Goal: Task Accomplishment & Management: Manage account settings

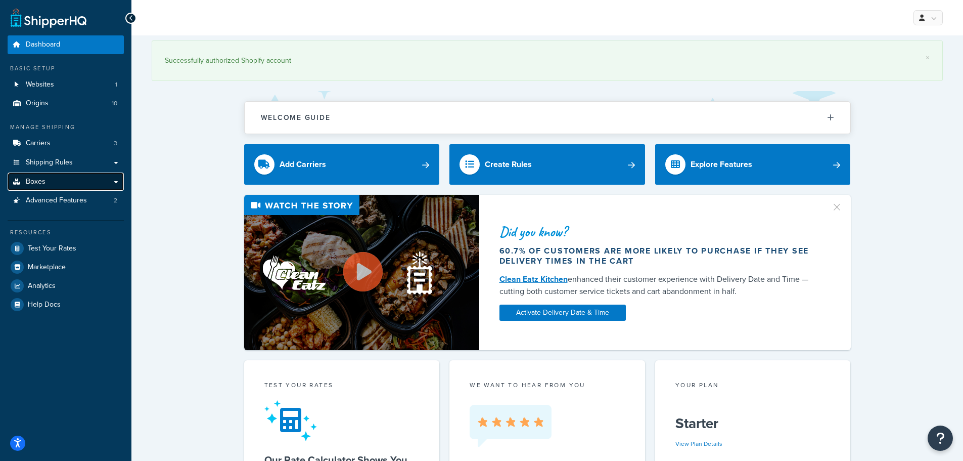
click at [55, 181] on link "Boxes" at bounding box center [66, 181] width 116 height 19
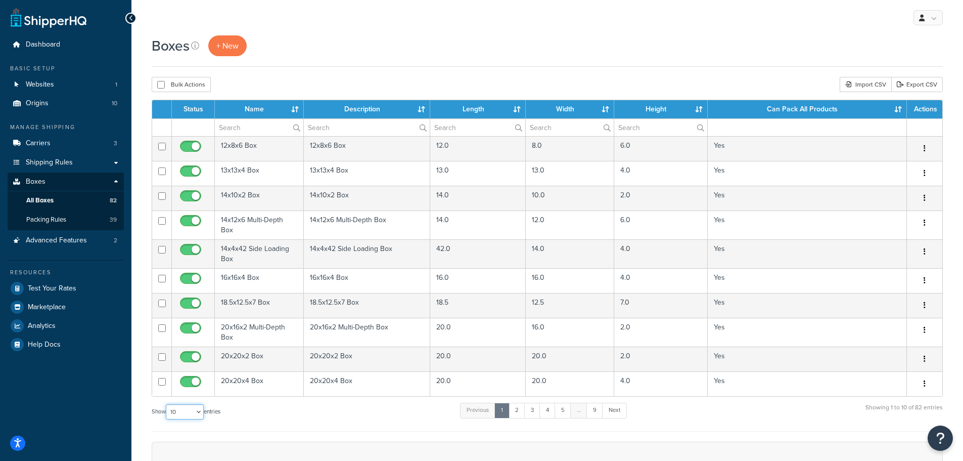
click at [200, 406] on select "10 15 25 50 100 1000" at bounding box center [185, 411] width 38 height 15
select select "100"
click at [167, 404] on select "10 15 25 50 100 1000" at bounding box center [185, 411] width 38 height 15
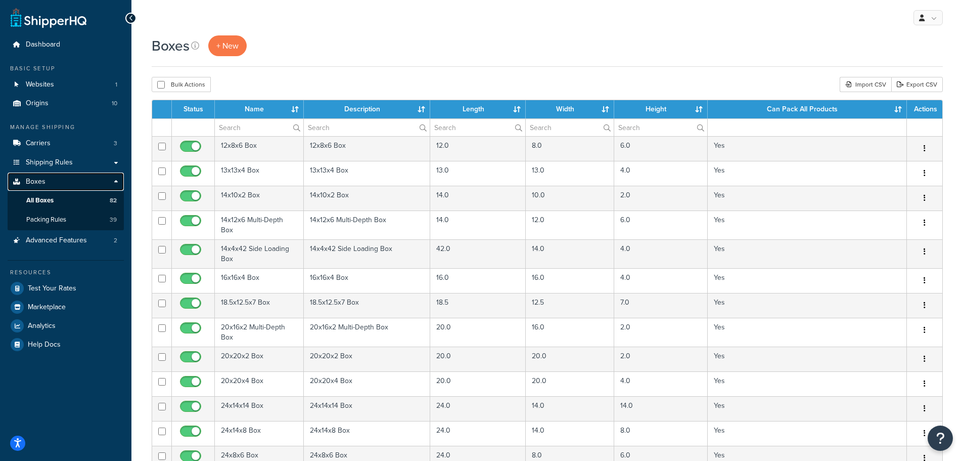
click at [116, 178] on link "Boxes" at bounding box center [66, 181] width 116 height 19
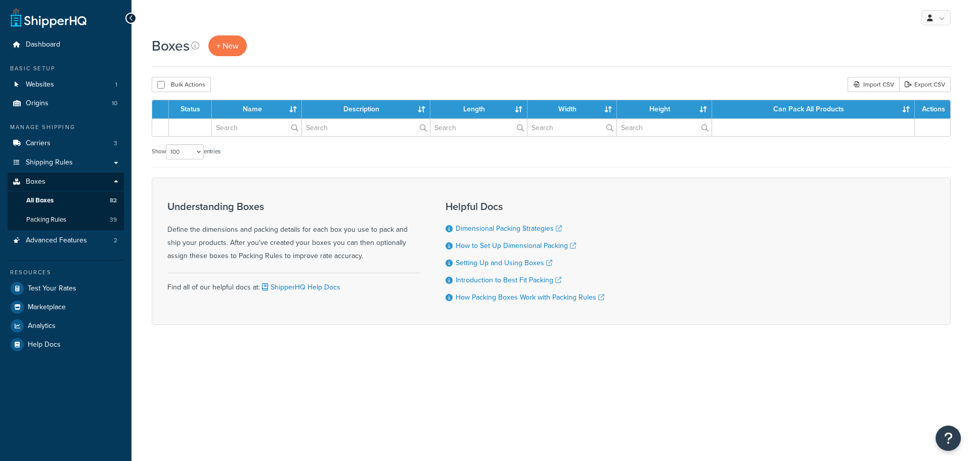
select select "100"
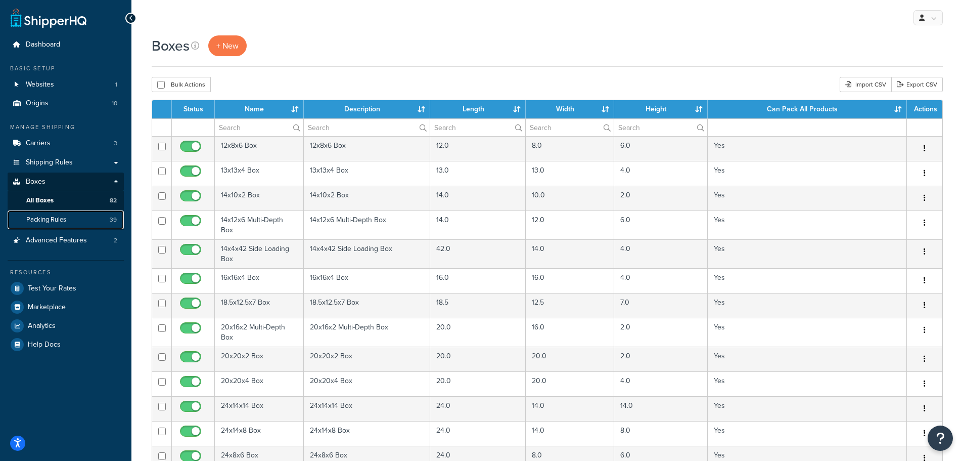
click at [56, 218] on span "Packing Rules" at bounding box center [46, 219] width 40 height 9
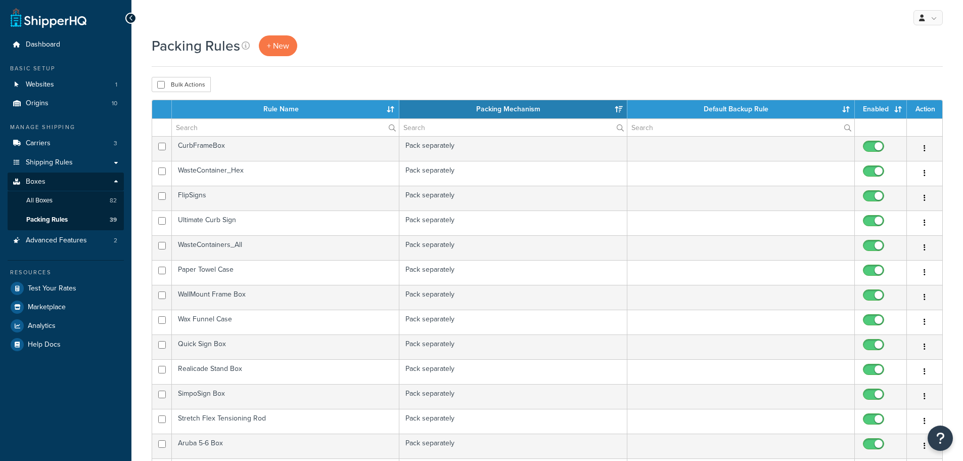
select select "15"
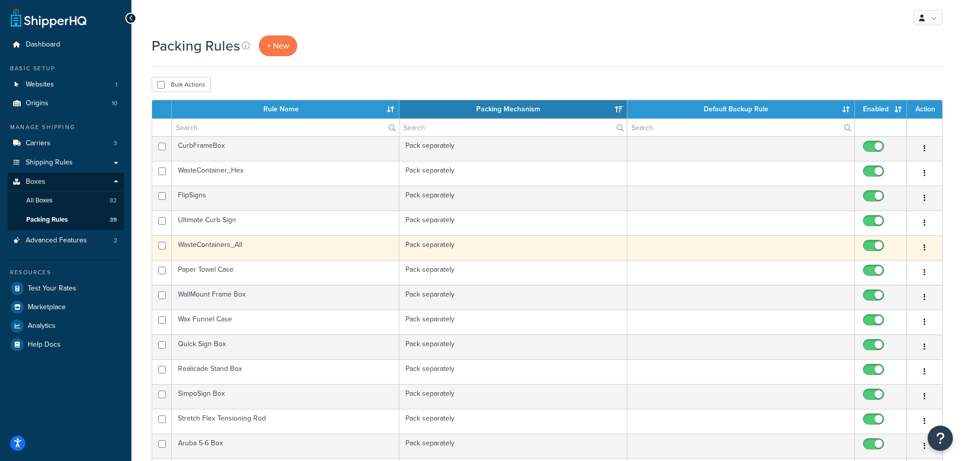
click at [198, 244] on td "WasteContainers_All" at bounding box center [286, 247] width 228 height 25
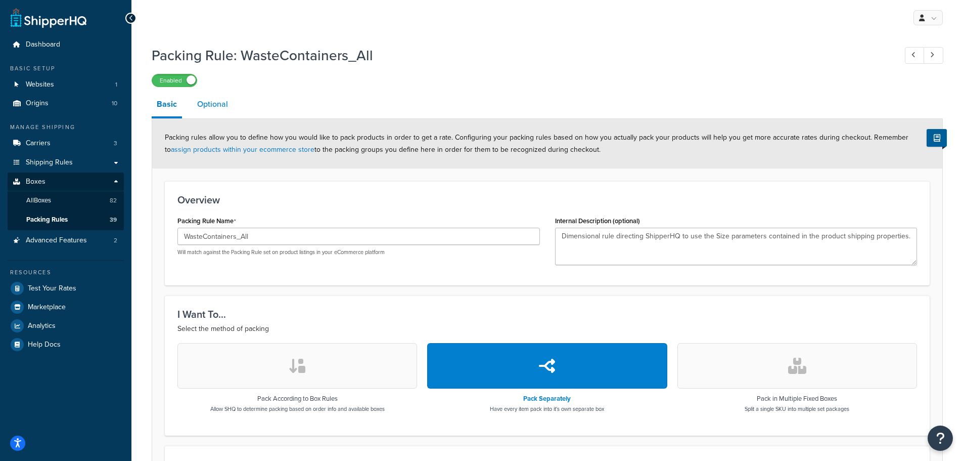
click at [222, 104] on link "Optional" at bounding box center [212, 104] width 41 height 24
click at [212, 106] on link "Optional" at bounding box center [212, 104] width 41 height 24
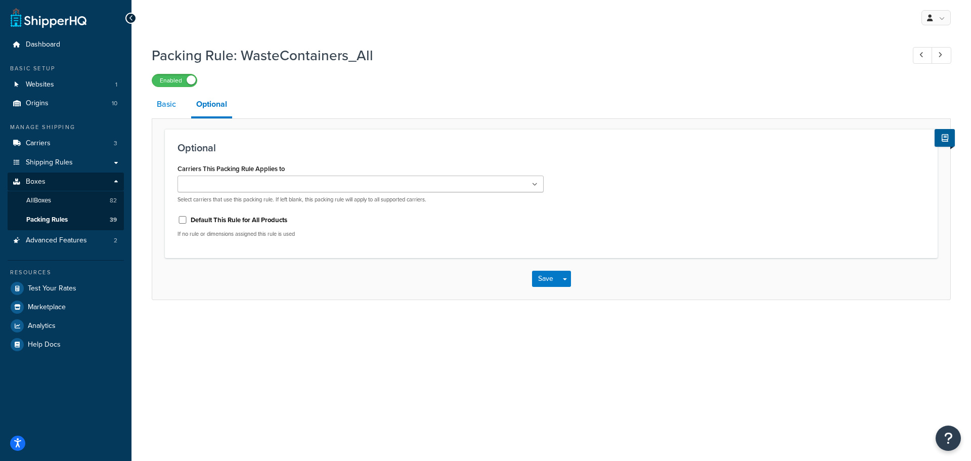
click at [162, 104] on link "Basic" at bounding box center [166, 104] width 29 height 24
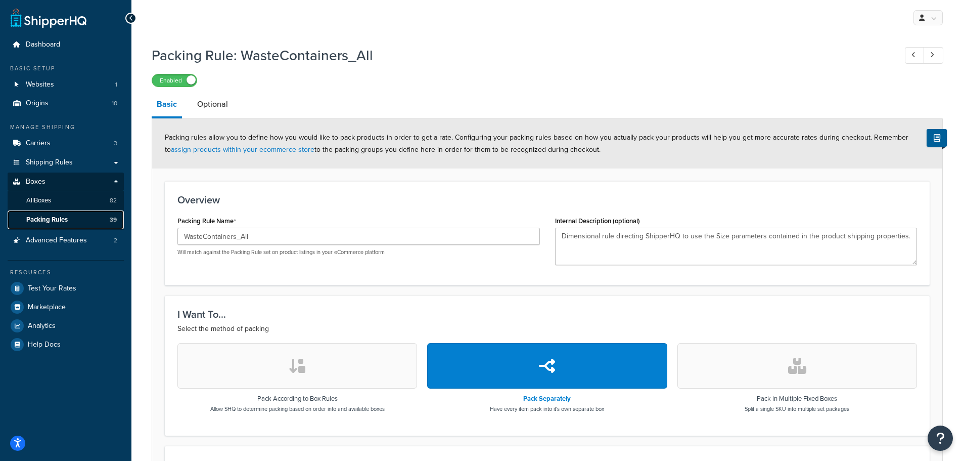
click at [54, 218] on span "Packing Rules" at bounding box center [46, 219] width 41 height 9
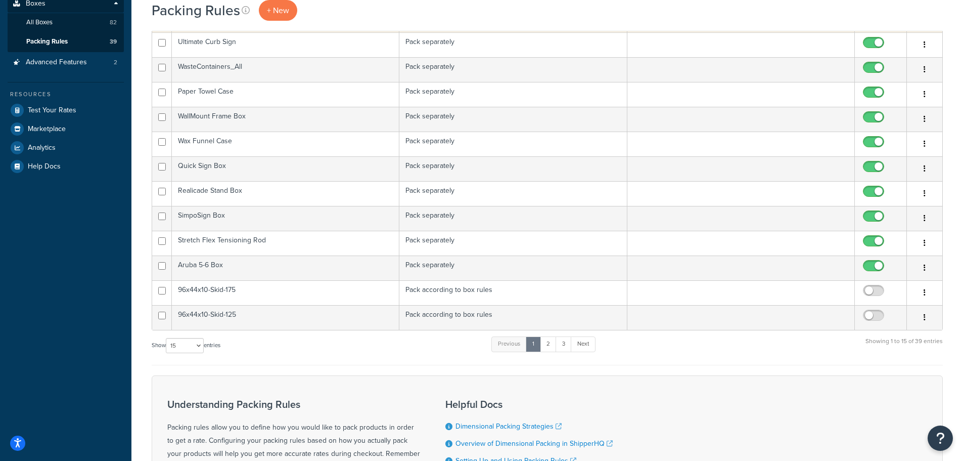
scroll to position [202, 0]
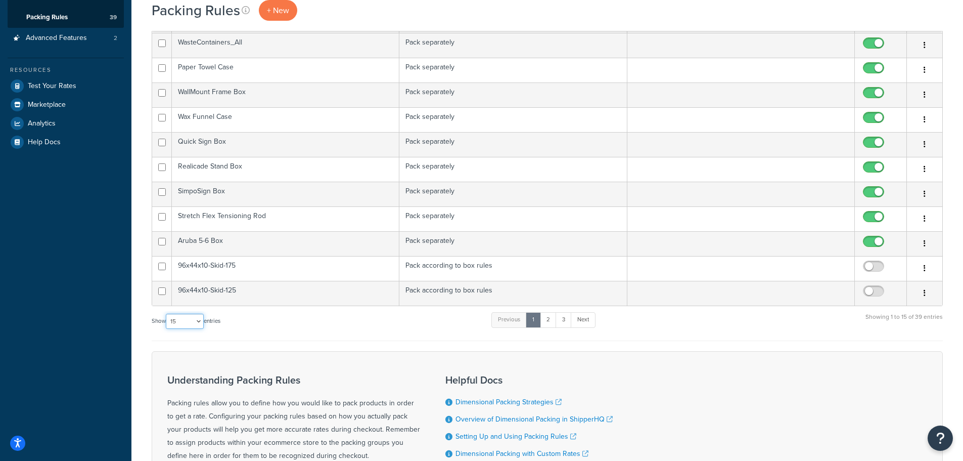
click at [202, 319] on select "10 15 25 50 100" at bounding box center [185, 321] width 38 height 15
select select "50"
click at [167, 329] on select "10 15 25 50 100" at bounding box center [185, 321] width 38 height 15
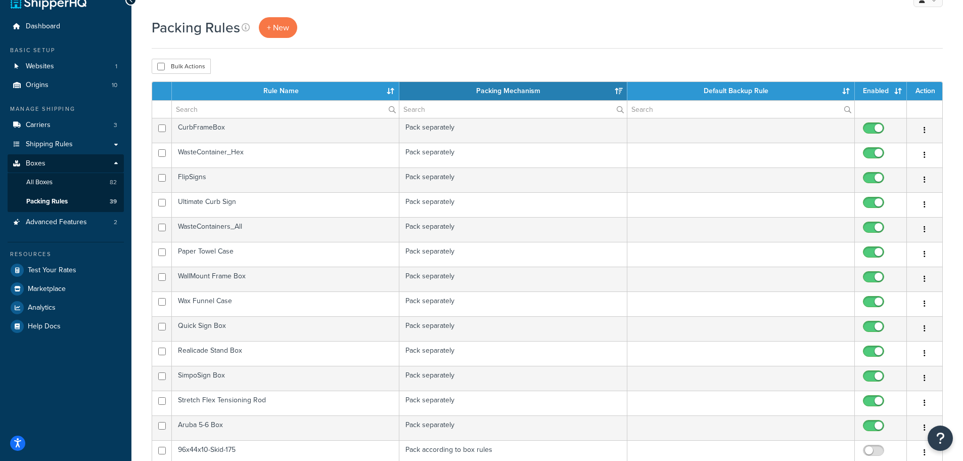
scroll to position [0, 0]
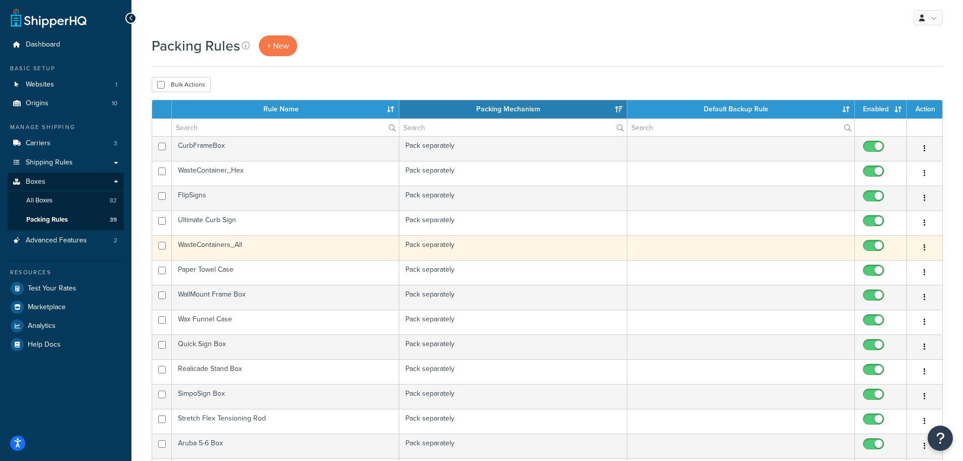
click at [924, 247] on icon "button" at bounding box center [925, 247] width 2 height 7
click at [199, 239] on td "WasteContainers_All" at bounding box center [286, 247] width 228 height 25
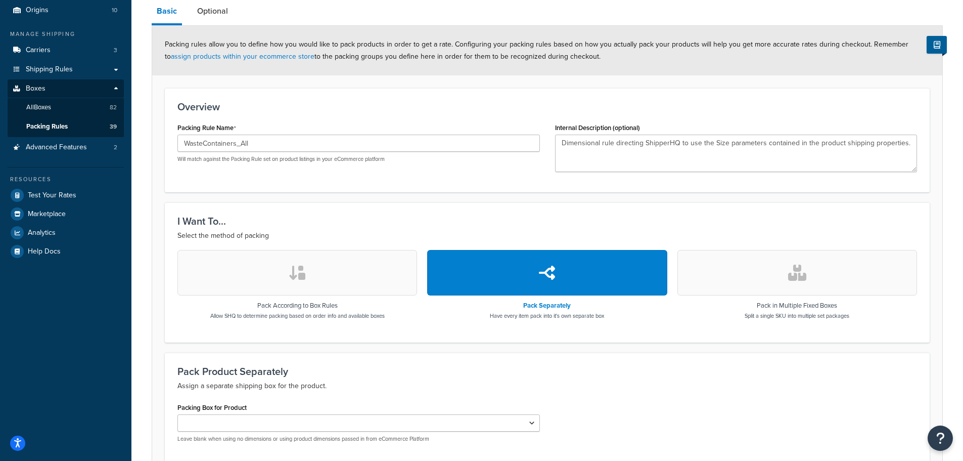
scroll to position [101, 0]
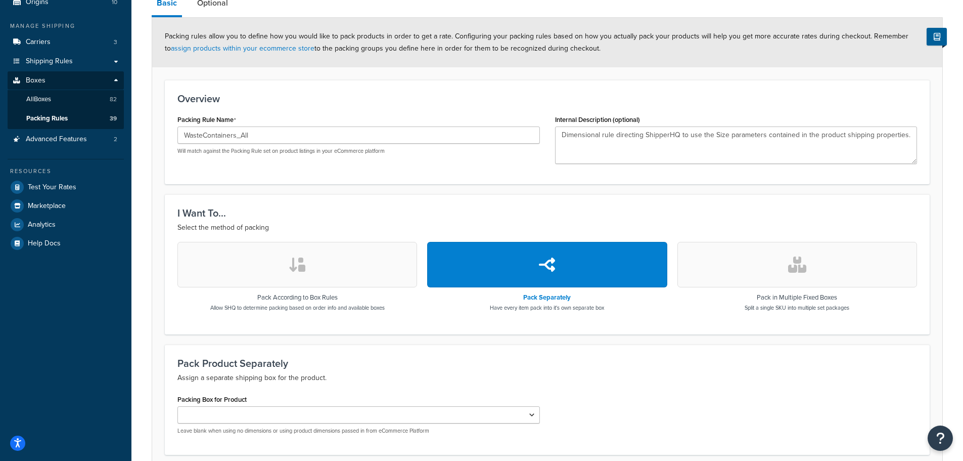
click at [319, 266] on button "button" at bounding box center [297, 265] width 240 height 46
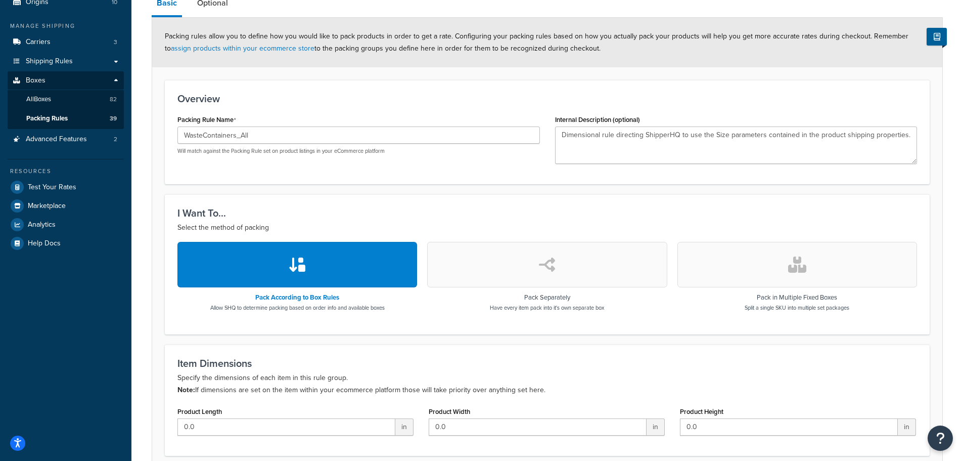
click at [475, 267] on button "button" at bounding box center [547, 265] width 240 height 46
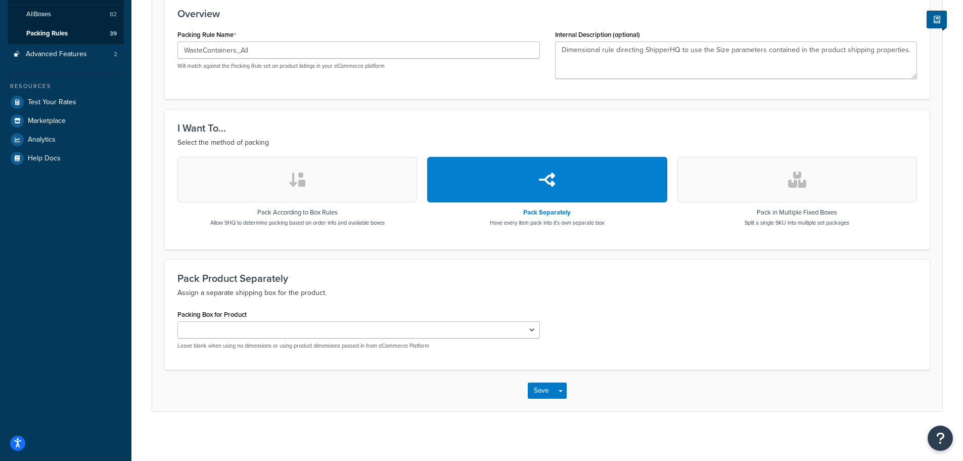
scroll to position [188, 0]
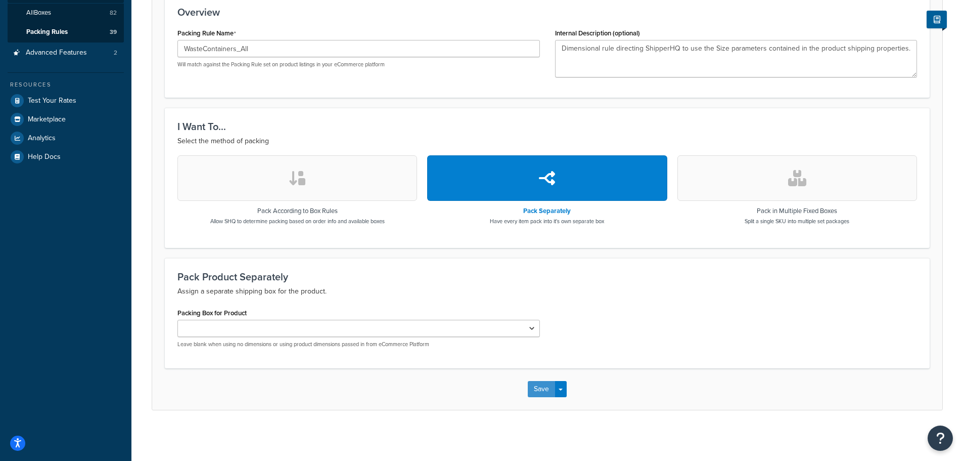
click at [535, 390] on button "Save" at bounding box center [541, 389] width 27 height 16
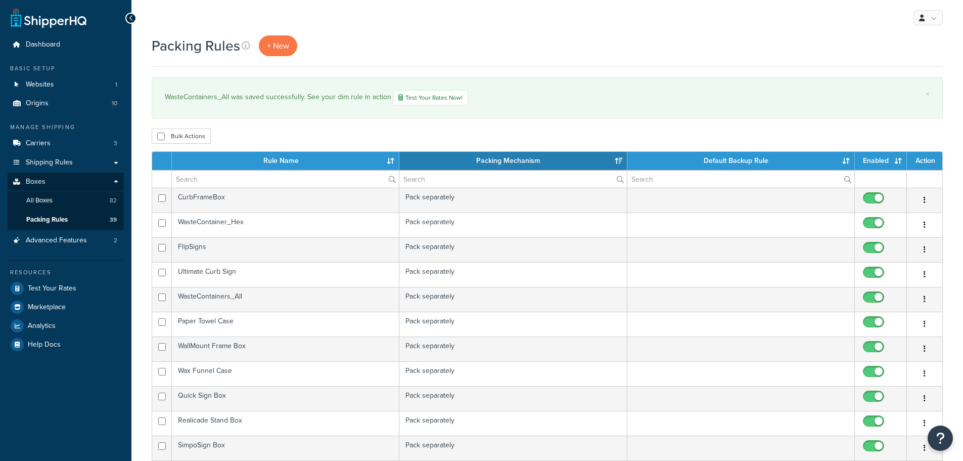
select select "15"
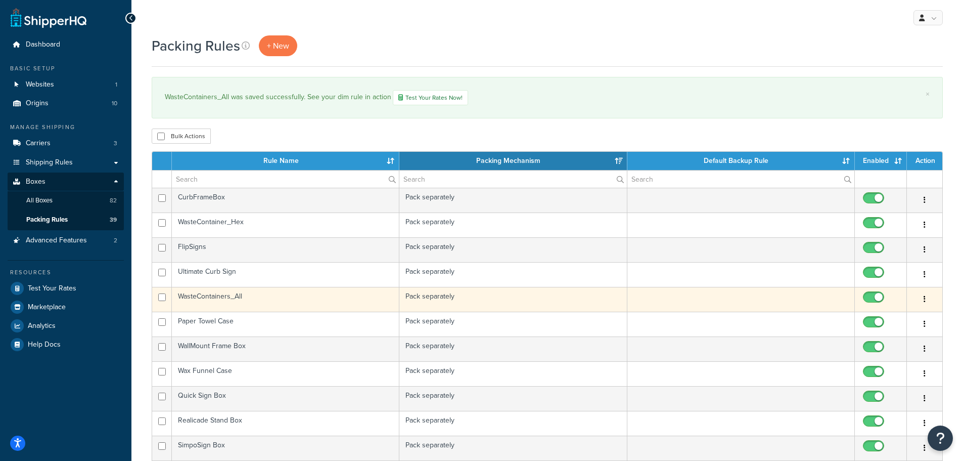
click at [228, 298] on td "WasteContainers_All" at bounding box center [286, 299] width 228 height 25
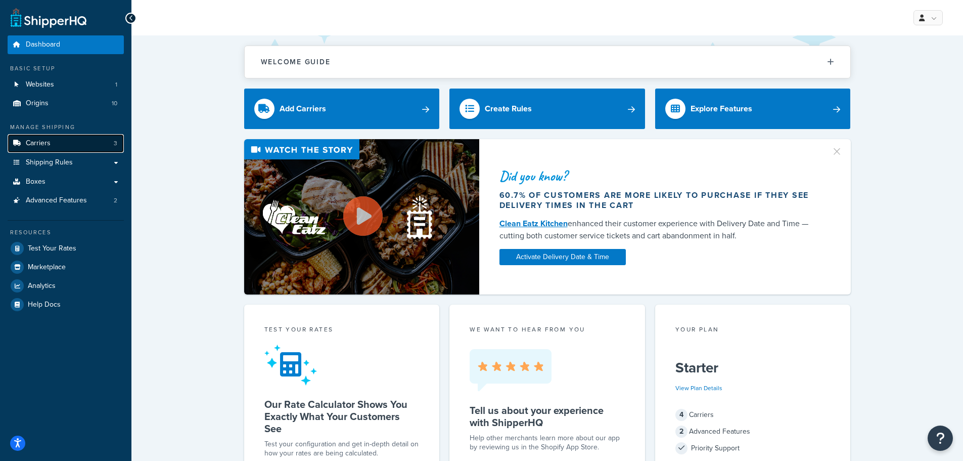
click at [51, 143] on link "Carriers 3" at bounding box center [66, 143] width 116 height 19
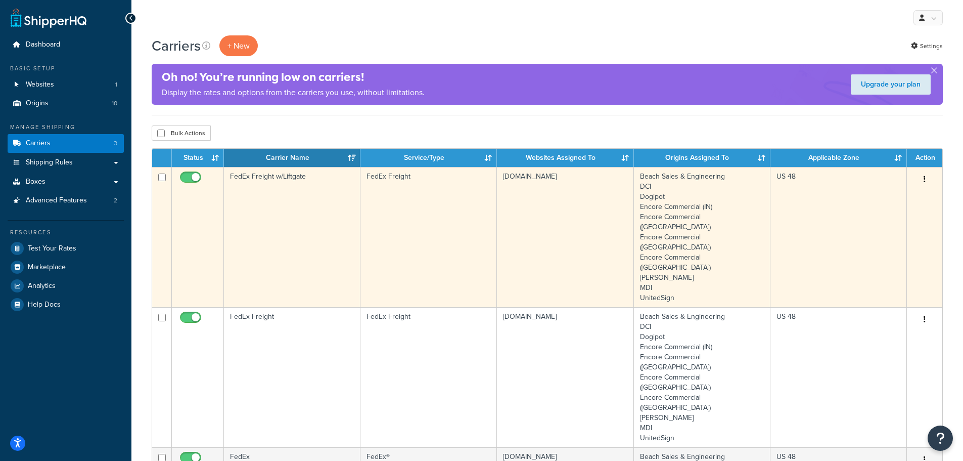
scroll to position [51, 0]
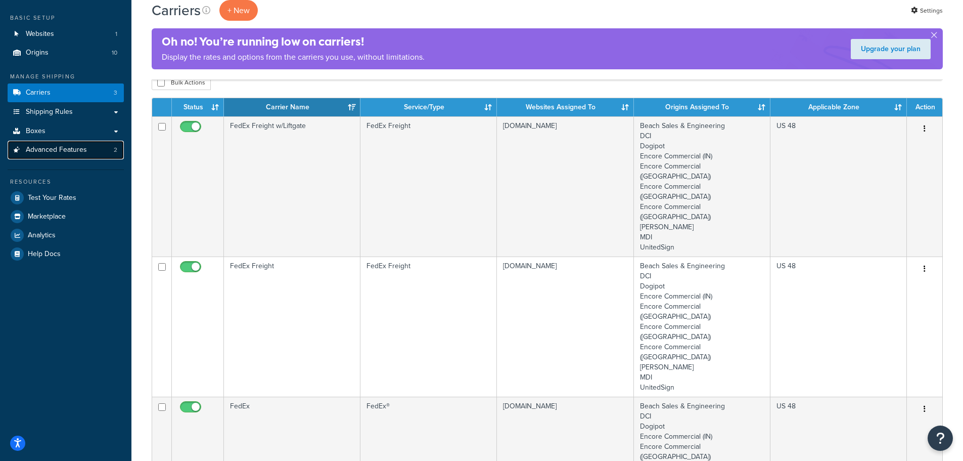
click at [73, 151] on span "Advanced Features" at bounding box center [56, 150] width 61 height 9
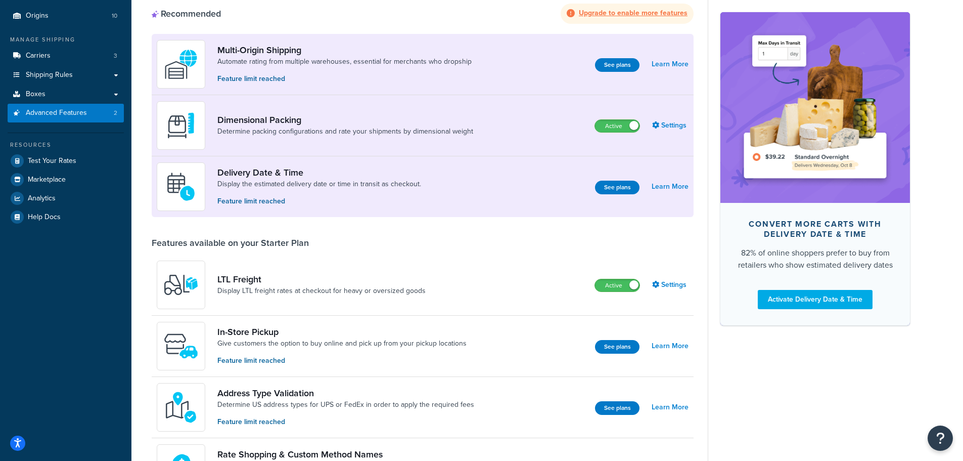
scroll to position [101, 0]
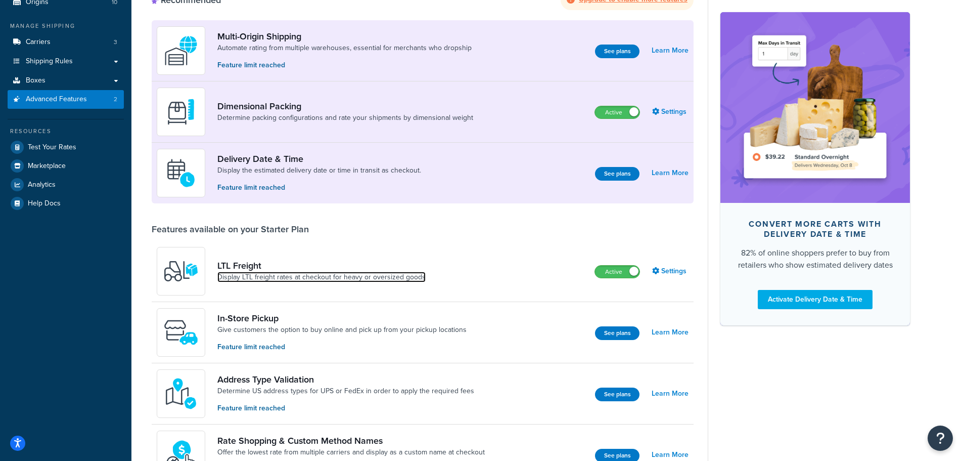
click at [342, 275] on link "Display LTL freight rates at checkout for heavy or oversized goods" at bounding box center [321, 277] width 208 height 10
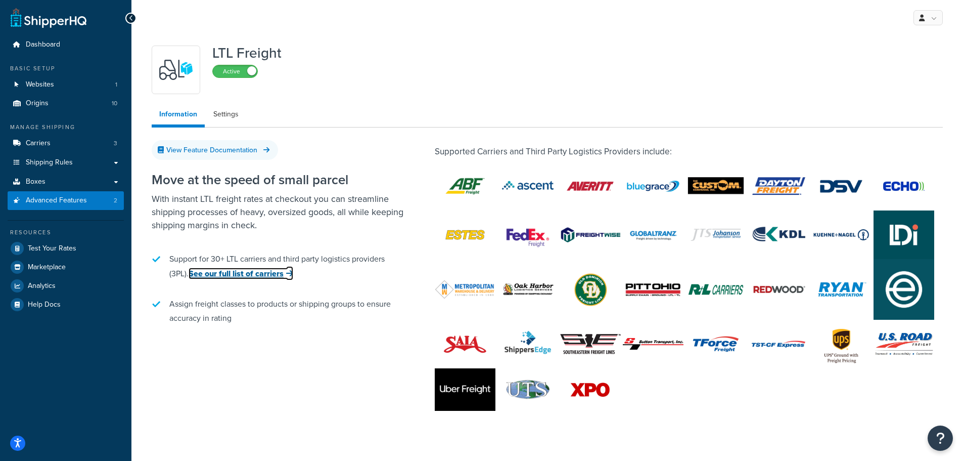
click at [257, 274] on link "See our full list of carriers" at bounding box center [241, 273] width 105 height 12
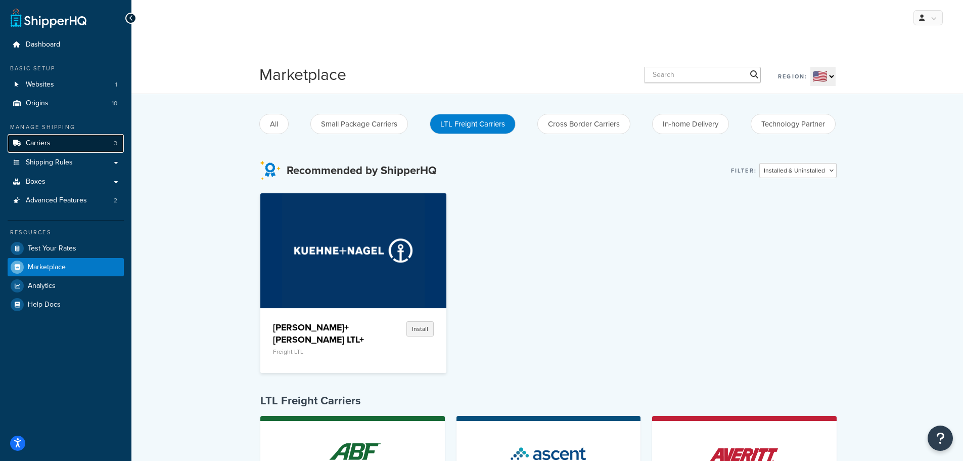
click at [41, 139] on span "Carriers" at bounding box center [38, 143] width 25 height 9
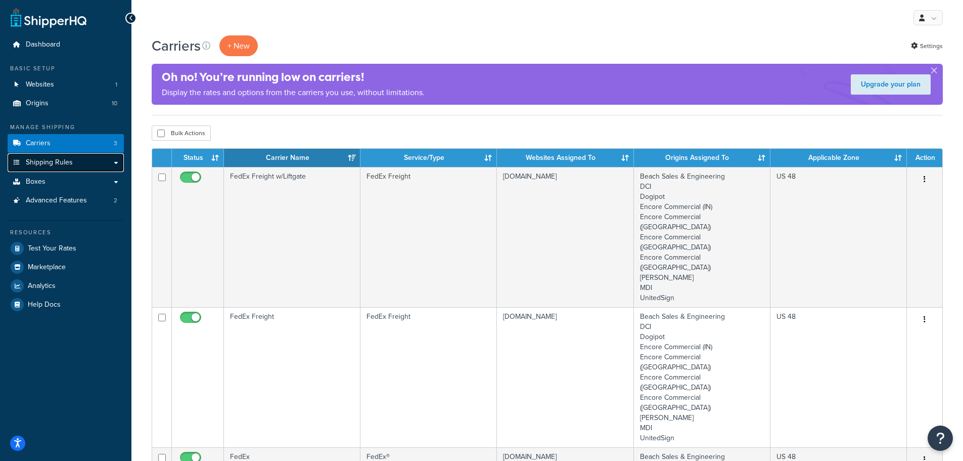
click at [117, 162] on link "Shipping Rules" at bounding box center [66, 162] width 116 height 19
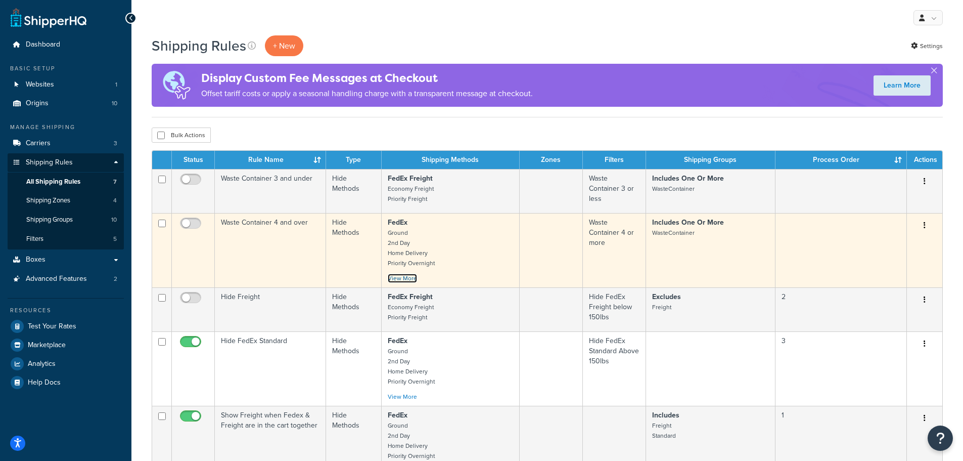
click at [402, 275] on link "View More" at bounding box center [402, 278] width 29 height 9
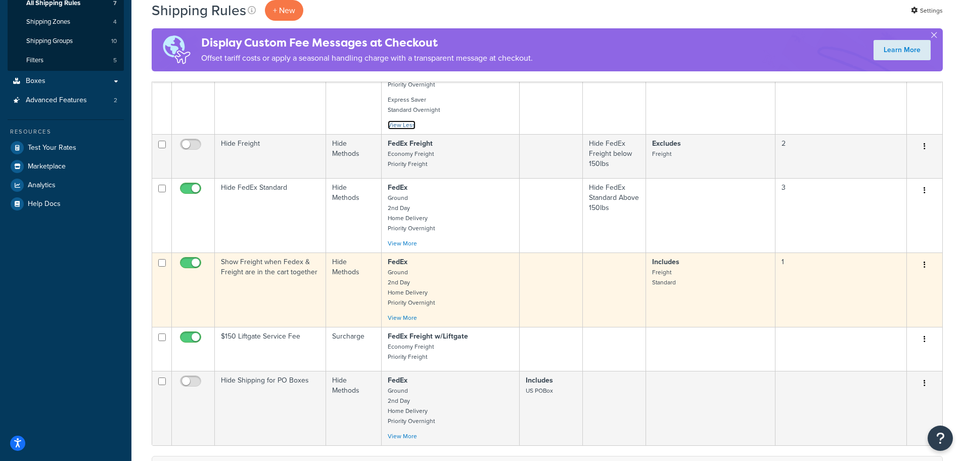
scroll to position [202, 0]
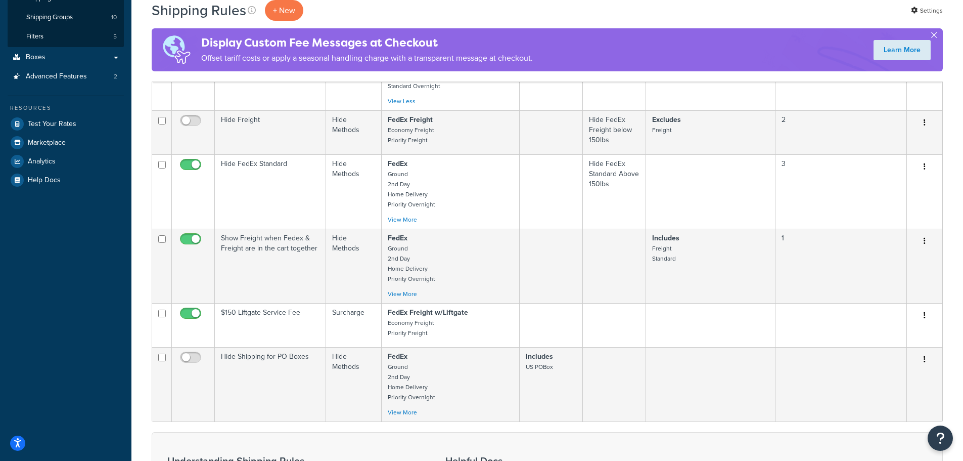
click at [933, 36] on button "button" at bounding box center [934, 37] width 3 height 3
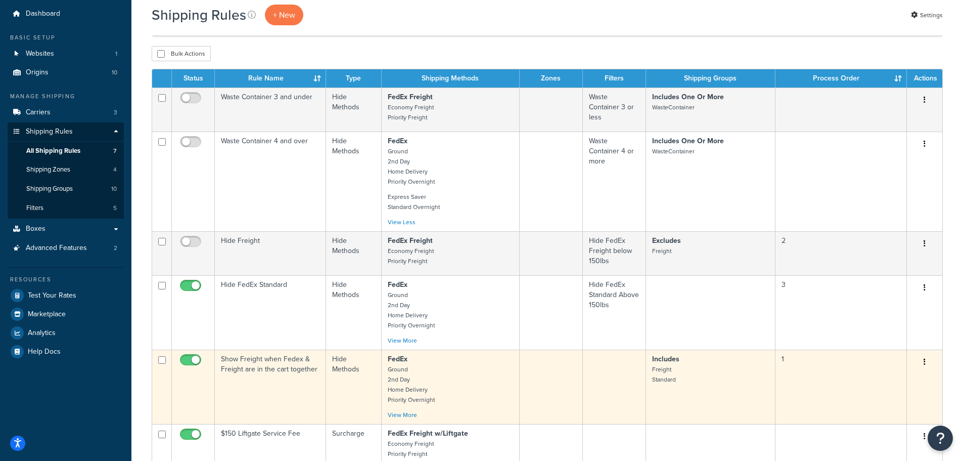
scroll to position [0, 0]
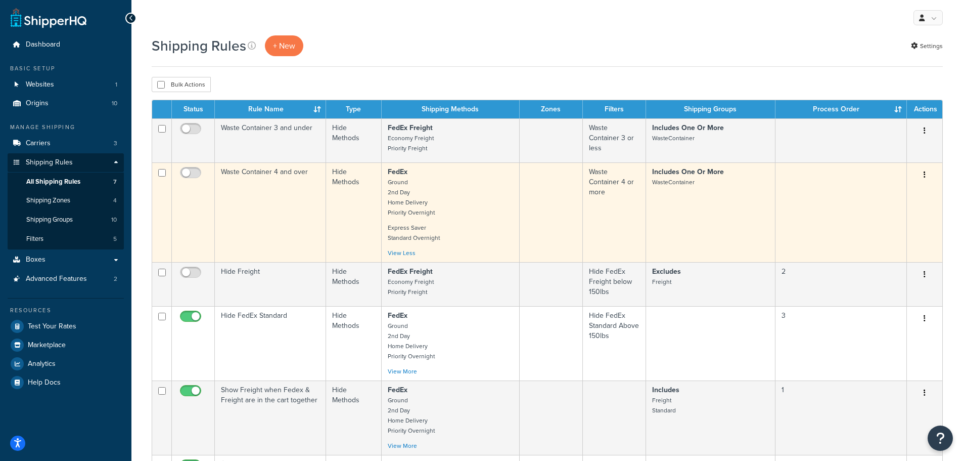
click at [236, 188] on td "Waste Container 4 and over" at bounding box center [270, 212] width 111 height 100
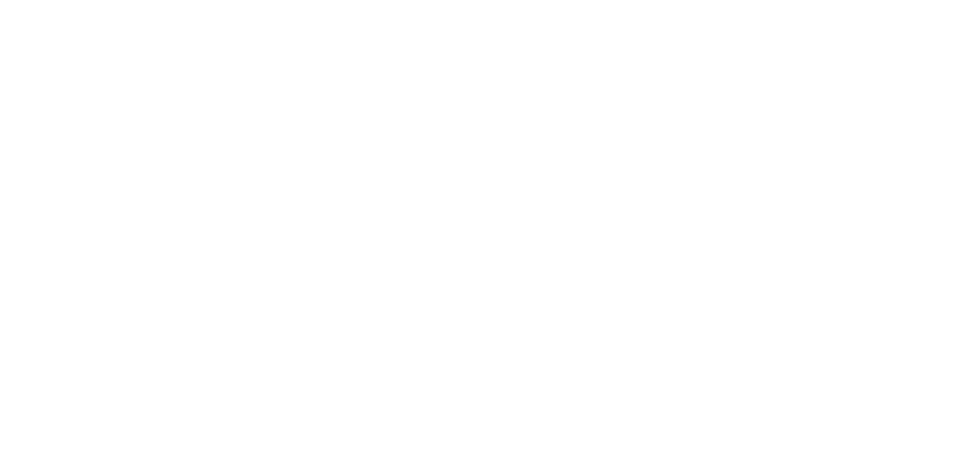
select select "HIDE"
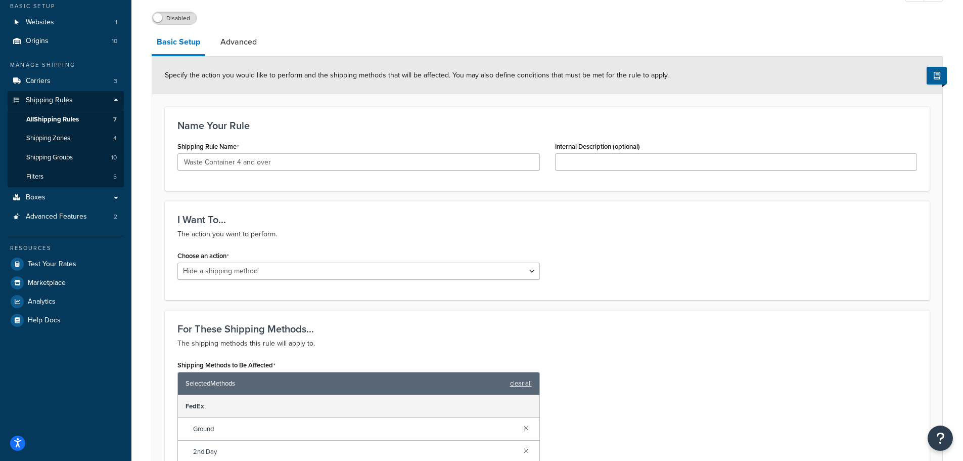
scroll to position [51, 0]
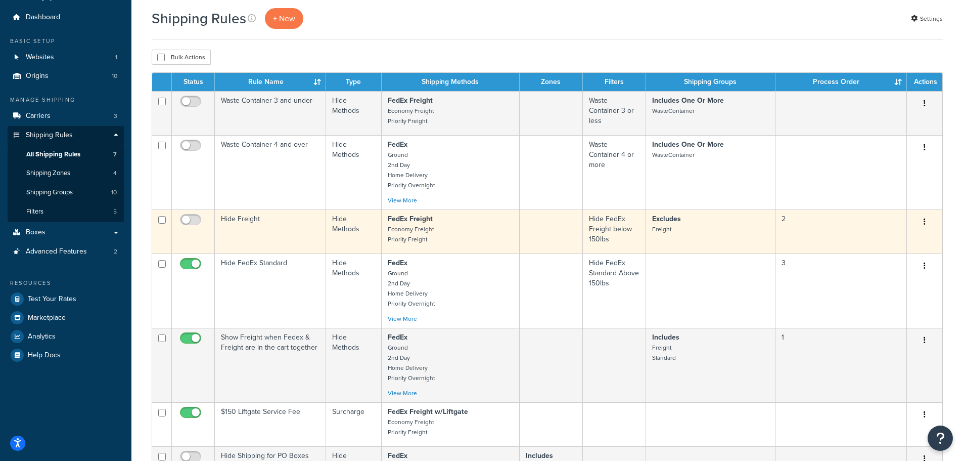
scroll to position [51, 0]
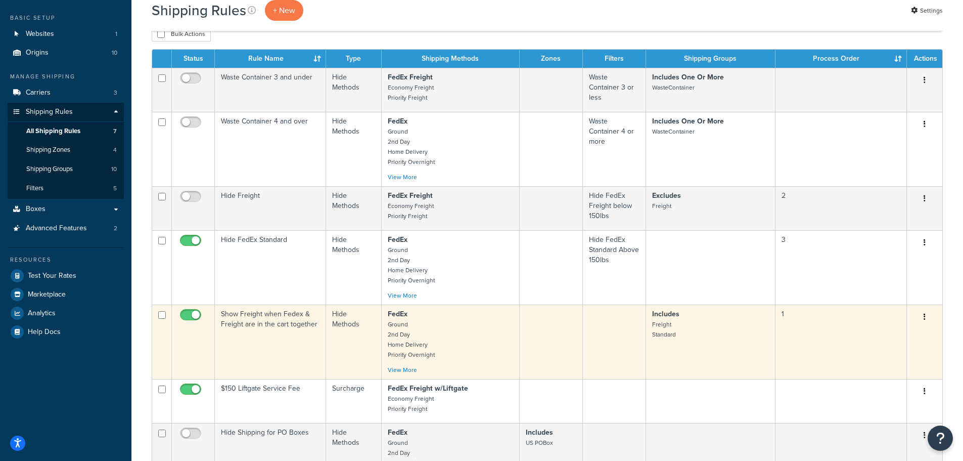
click at [478, 314] on p "FedEx Ground 2nd Day Home Delivery Priority Overnight" at bounding box center [450, 334] width 125 height 51
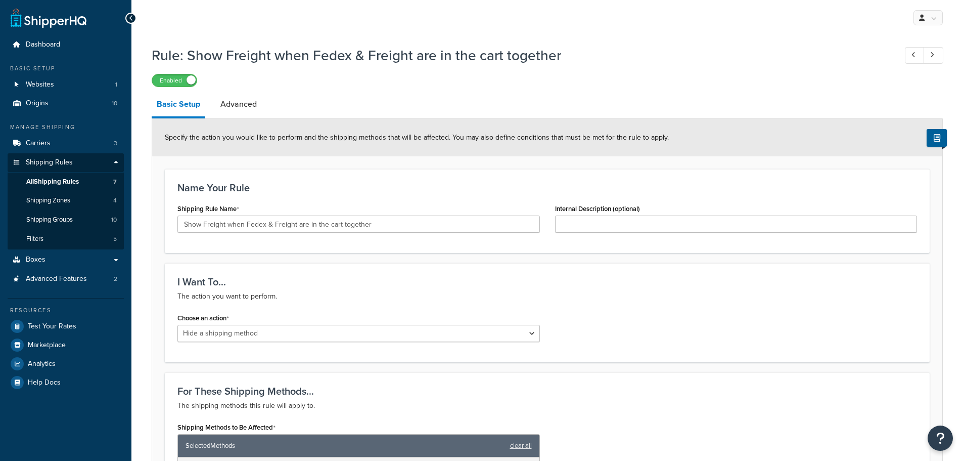
select select "HIDE"
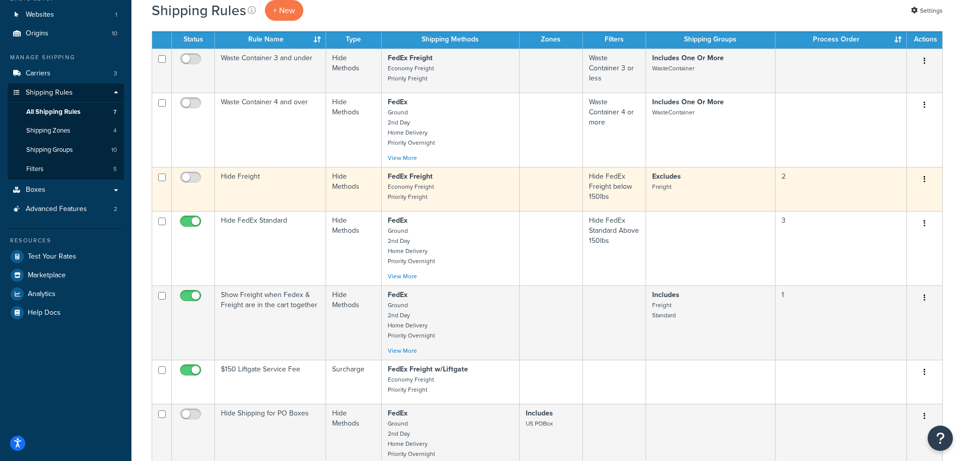
scroll to position [101, 0]
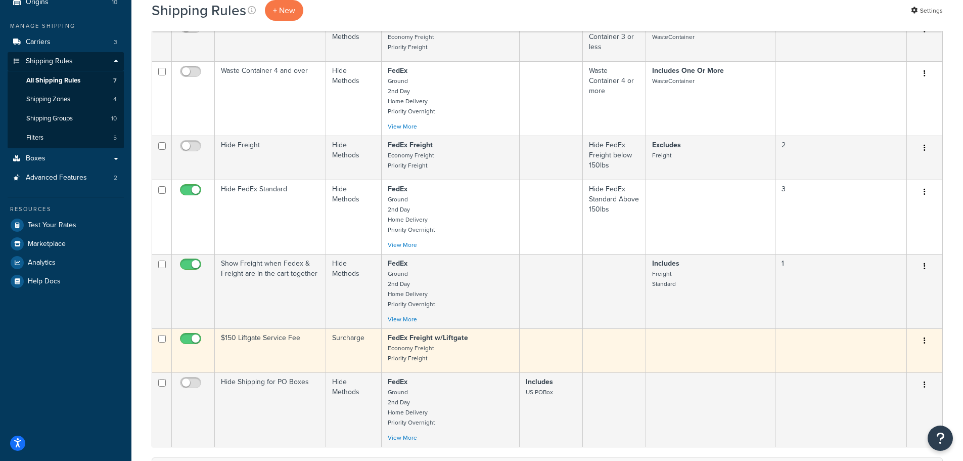
click at [275, 355] on td "$150 Liftgate Service Fee" at bounding box center [270, 350] width 111 height 44
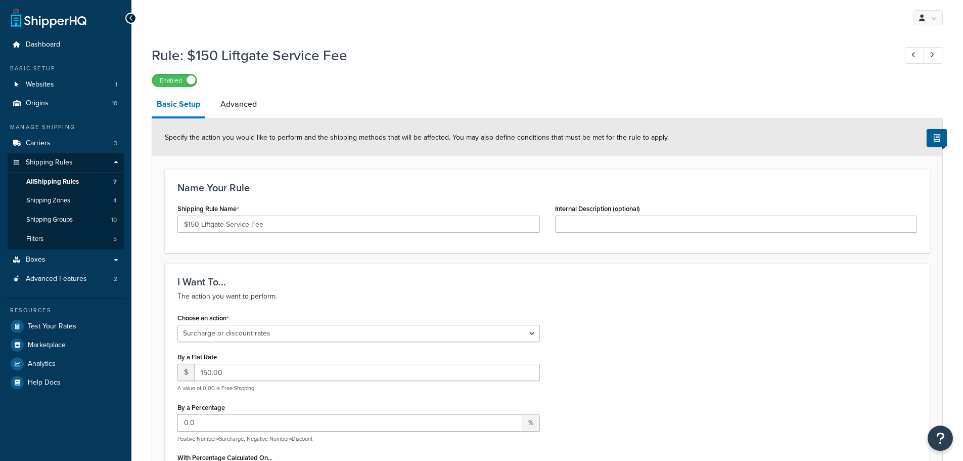
select select "SURCHARGE"
select select "ORDER"
select select "LOCATION"
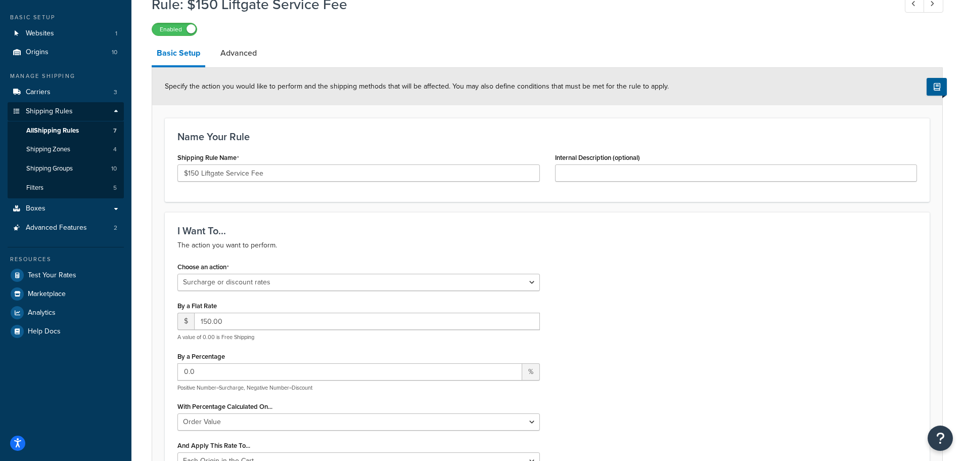
scroll to position [51, 0]
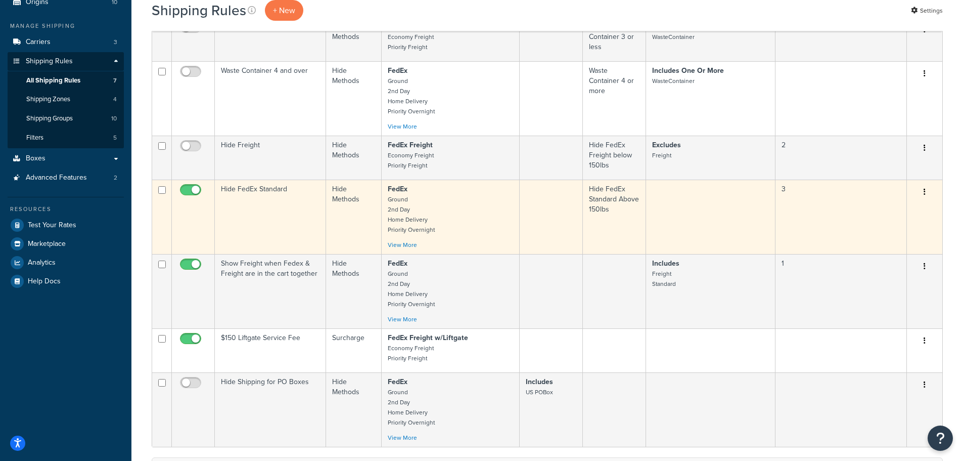
scroll to position [51, 0]
